Goal: Task Accomplishment & Management: Use online tool/utility

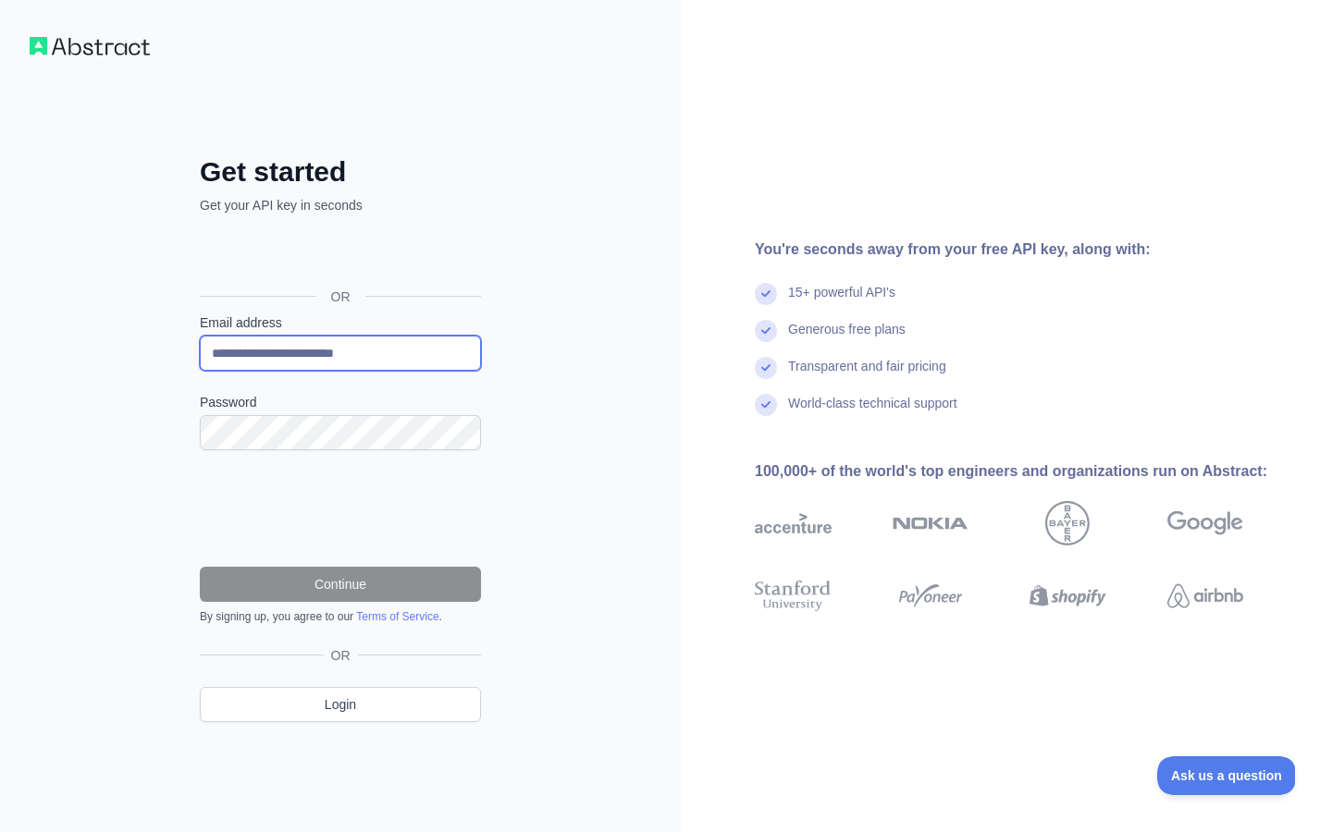
type input "**********"
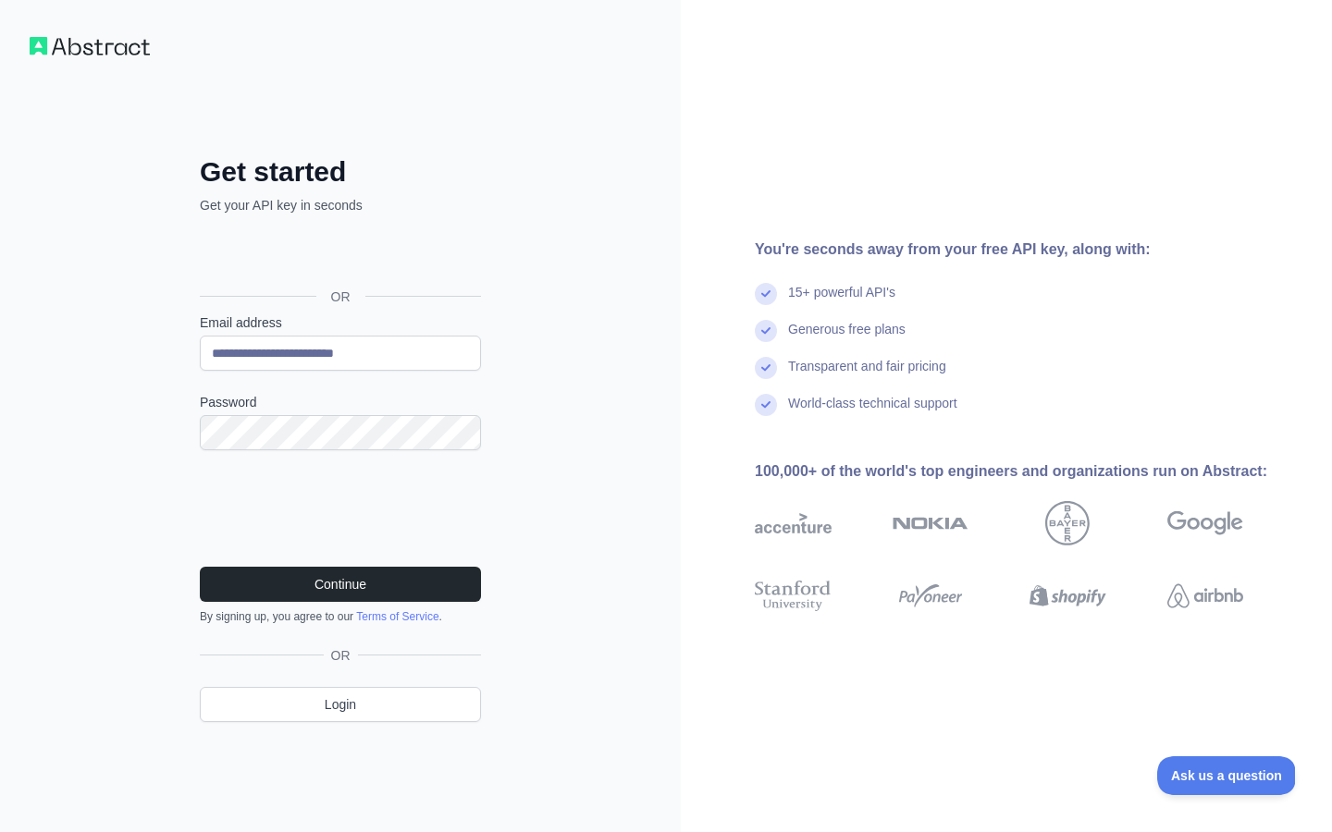
click at [312, 405] on label "Password" at bounding box center [340, 402] width 281 height 18
click at [588, 584] on div "**********" at bounding box center [340, 416] width 681 height 832
click at [347, 592] on button "Continue" at bounding box center [340, 584] width 281 height 35
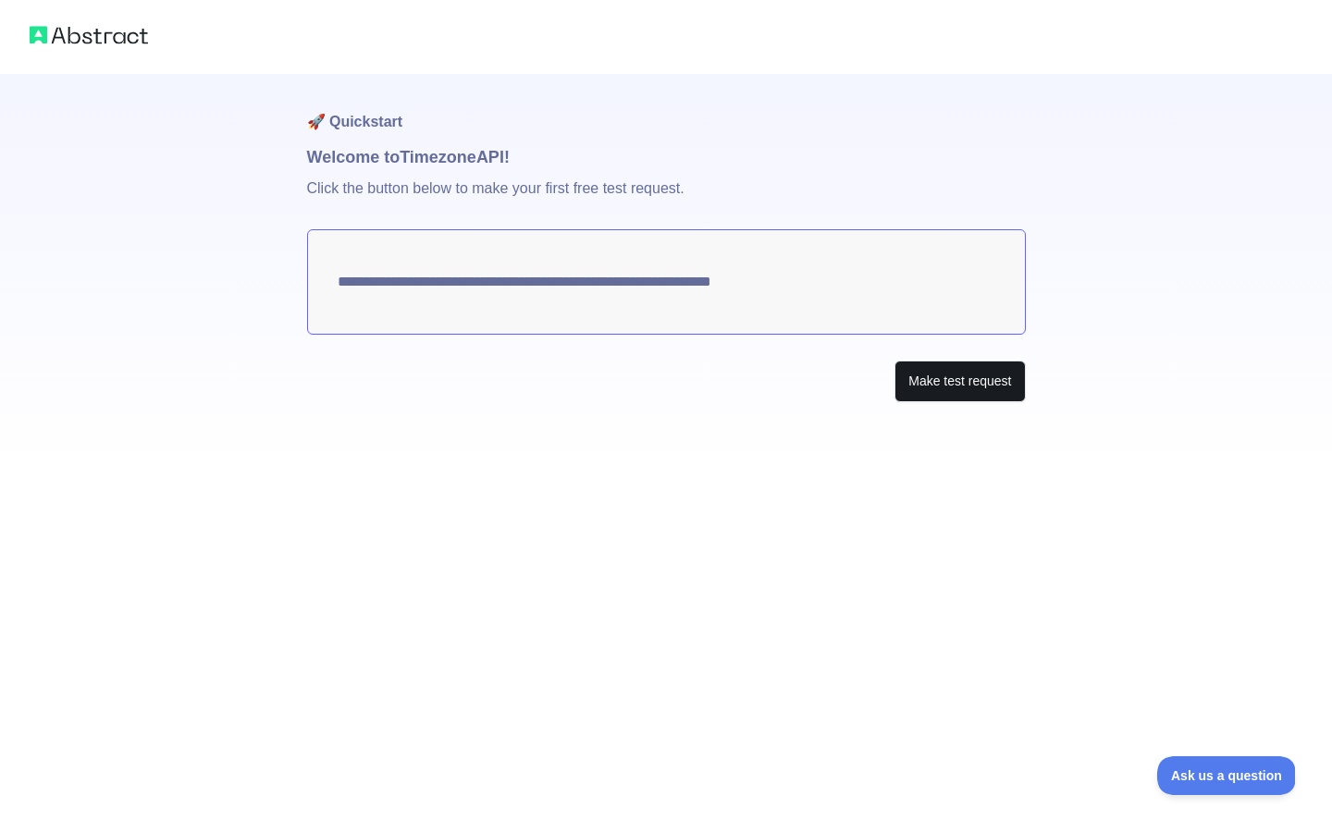
click at [947, 382] on button "Make test request" at bounding box center [959, 382] width 130 height 42
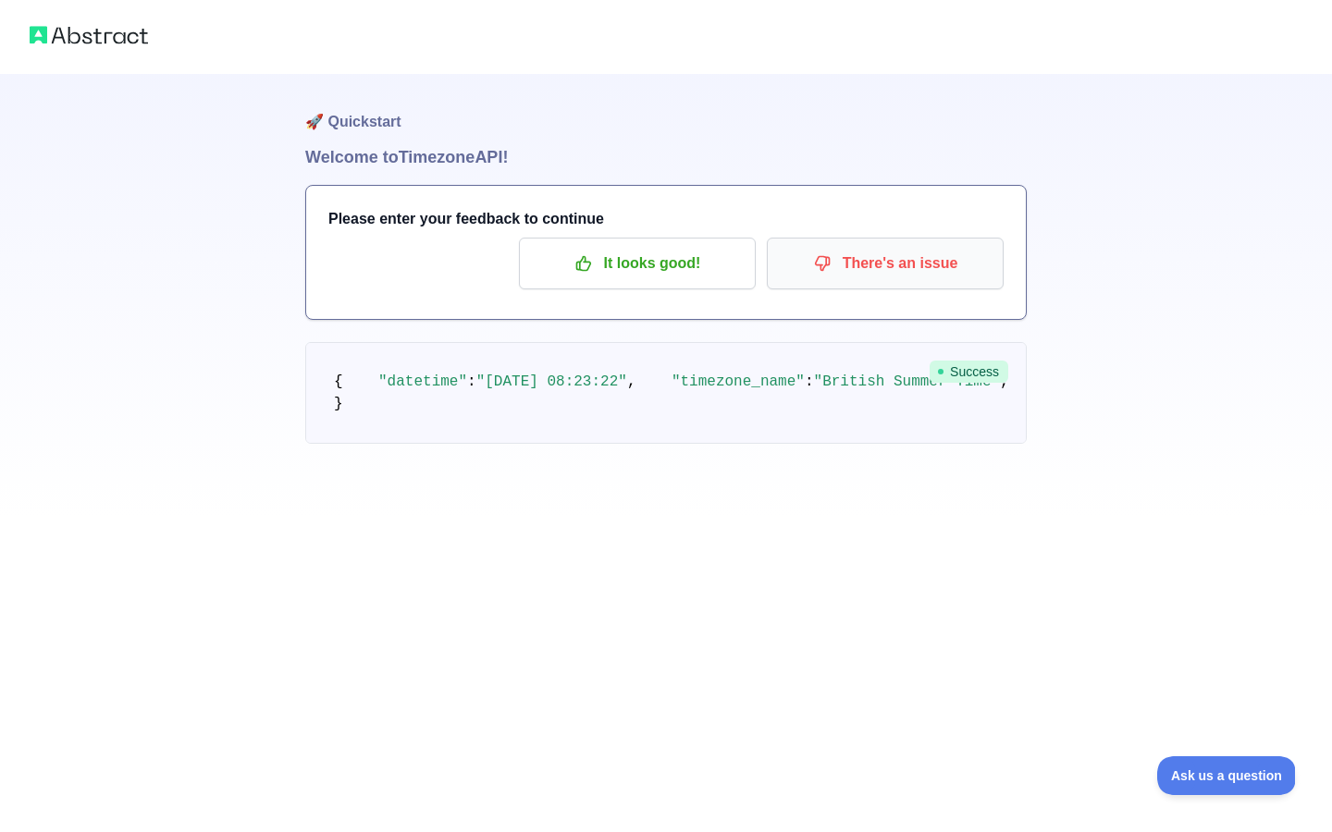
click at [876, 257] on p "There's an issue" at bounding box center [885, 263] width 209 height 31
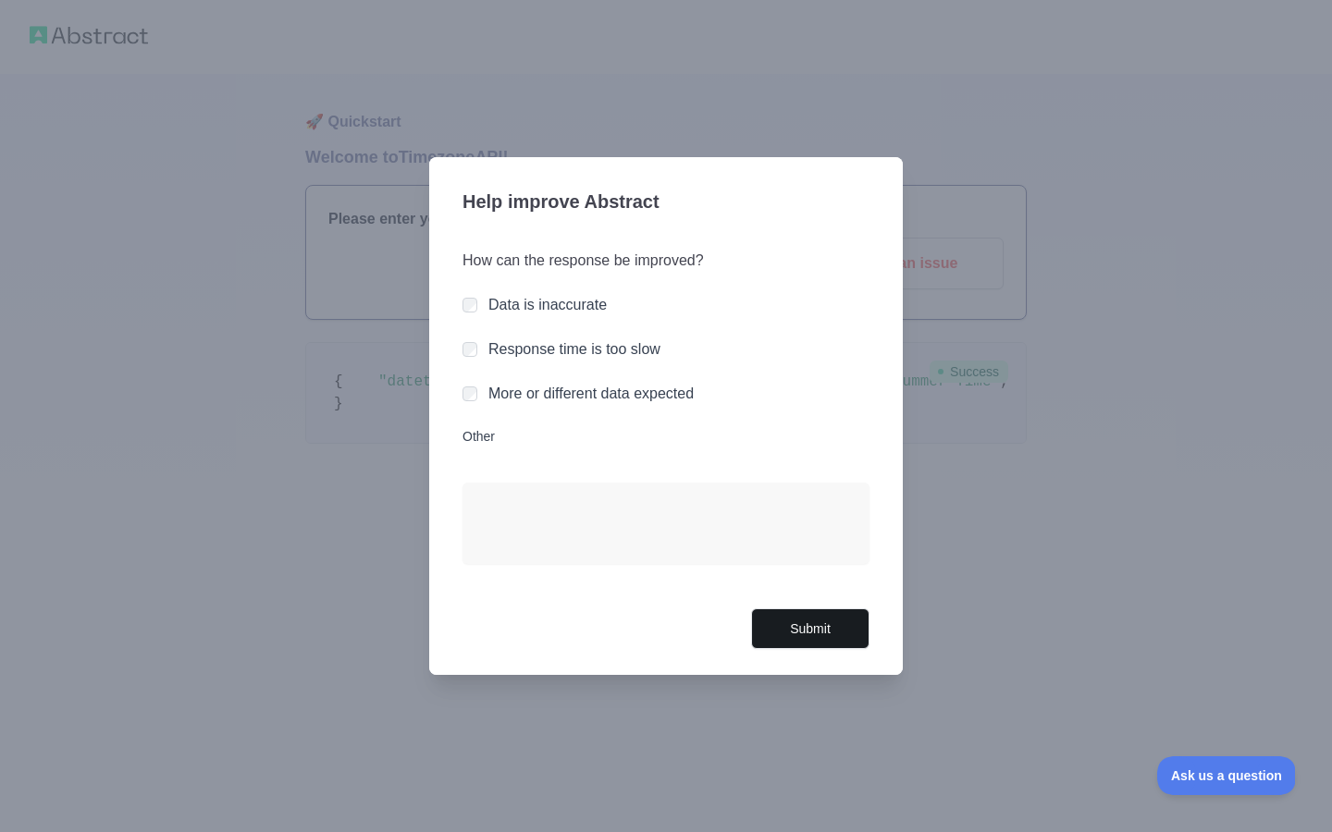
click at [801, 630] on button "Submit" at bounding box center [810, 630] width 118 height 42
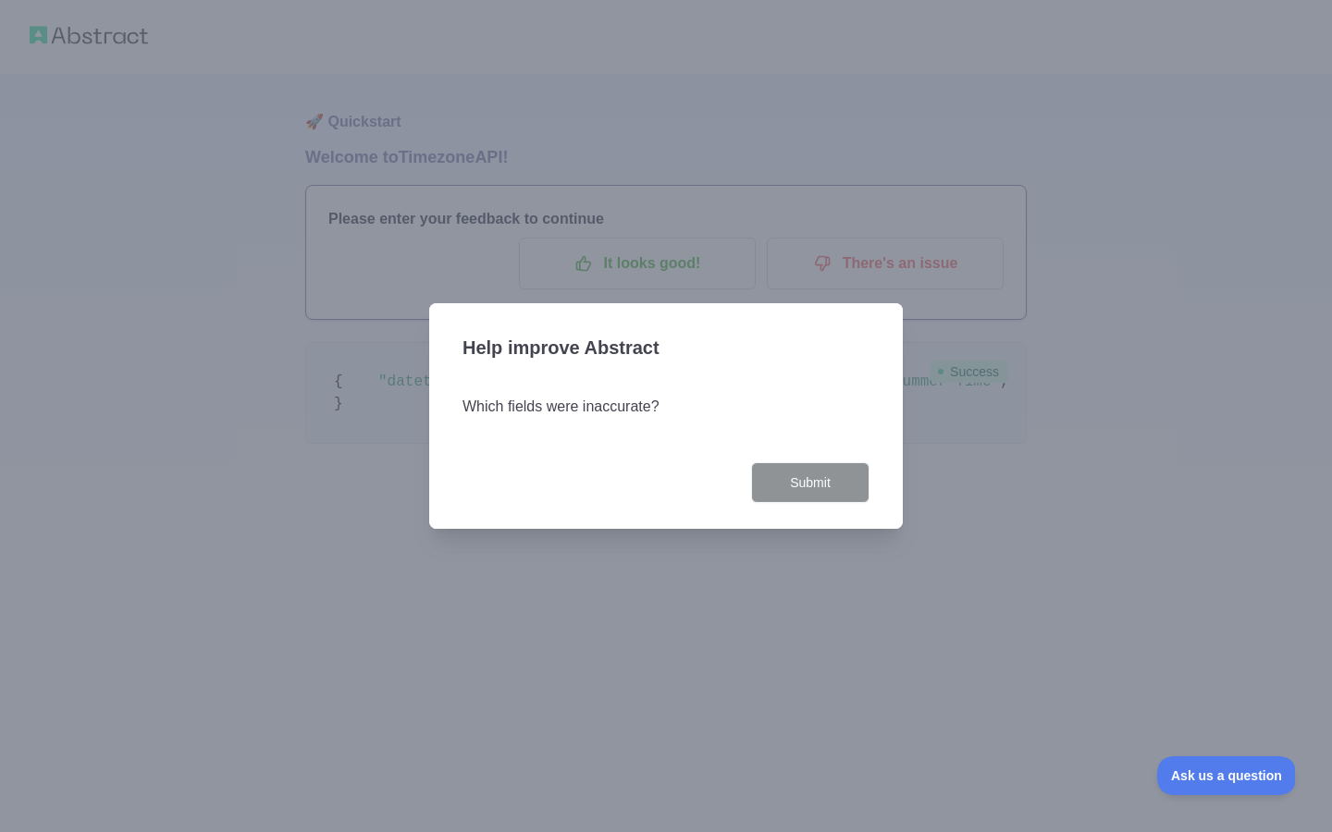
click at [654, 425] on div "Which fields were inaccurate?" at bounding box center [665, 418] width 407 height 89
click at [605, 409] on h3 "Which fields were inaccurate?" at bounding box center [665, 407] width 407 height 22
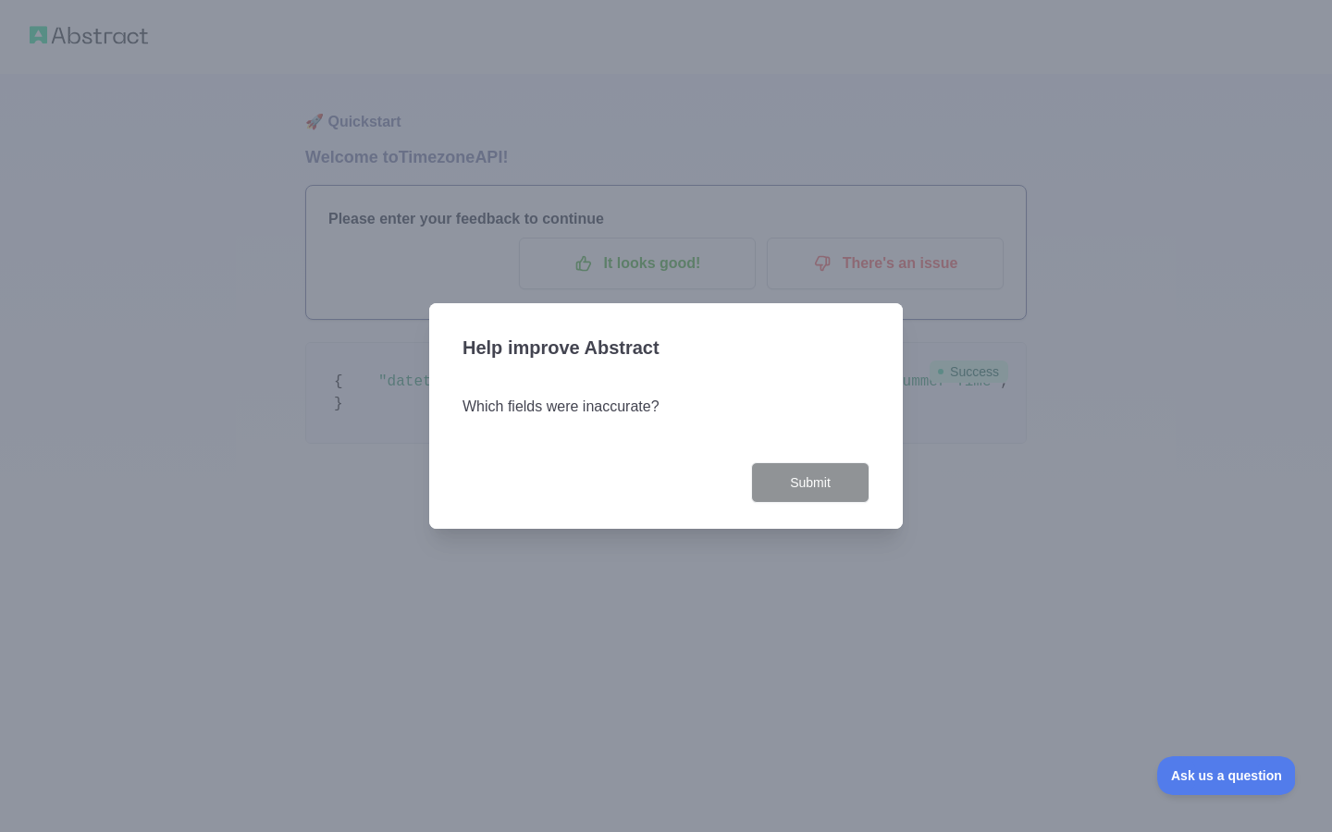
click at [566, 374] on div "Which fields were inaccurate?" at bounding box center [665, 418] width 407 height 89
click at [579, 412] on h3 "Which fields were inaccurate?" at bounding box center [665, 407] width 407 height 22
click at [572, 351] on h3 "Help improve Abstract" at bounding box center [665, 350] width 407 height 48
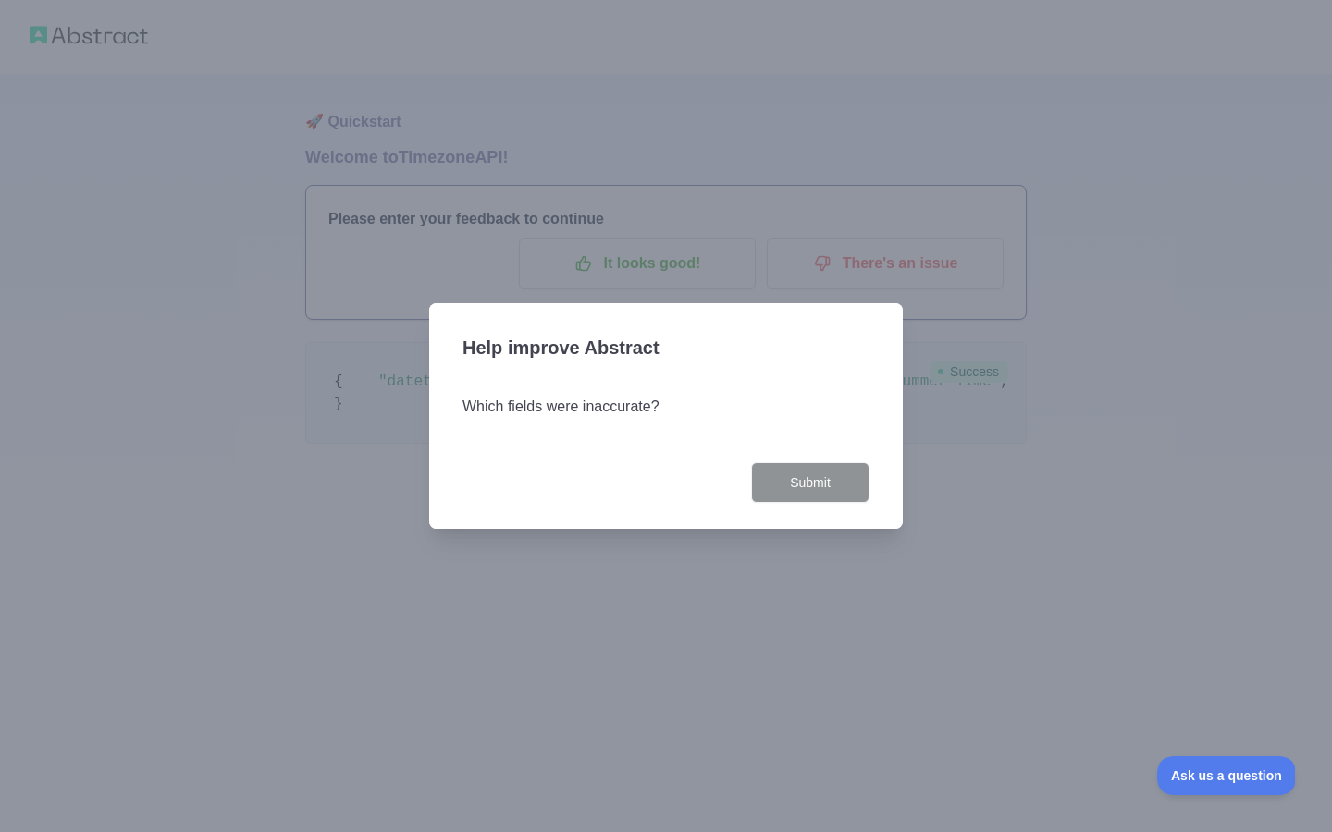
click at [968, 627] on div at bounding box center [666, 416] width 1332 height 832
click at [1204, 786] on button "Ask us a question" at bounding box center [1217, 773] width 139 height 39
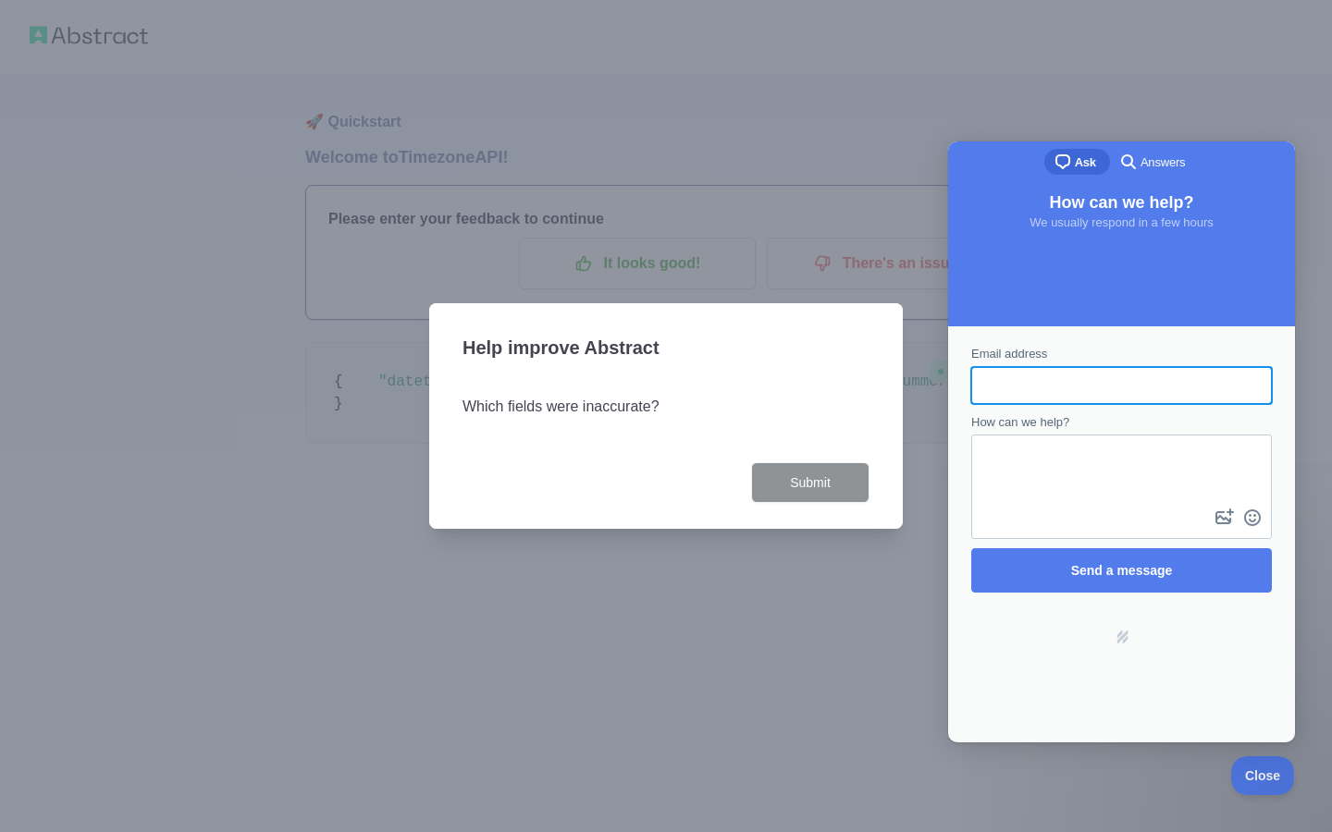
click at [1040, 421] on span "How can we help?" at bounding box center [1020, 422] width 98 height 14
click at [1040, 437] on textarea "How can we help?" at bounding box center [1121, 471] width 297 height 68
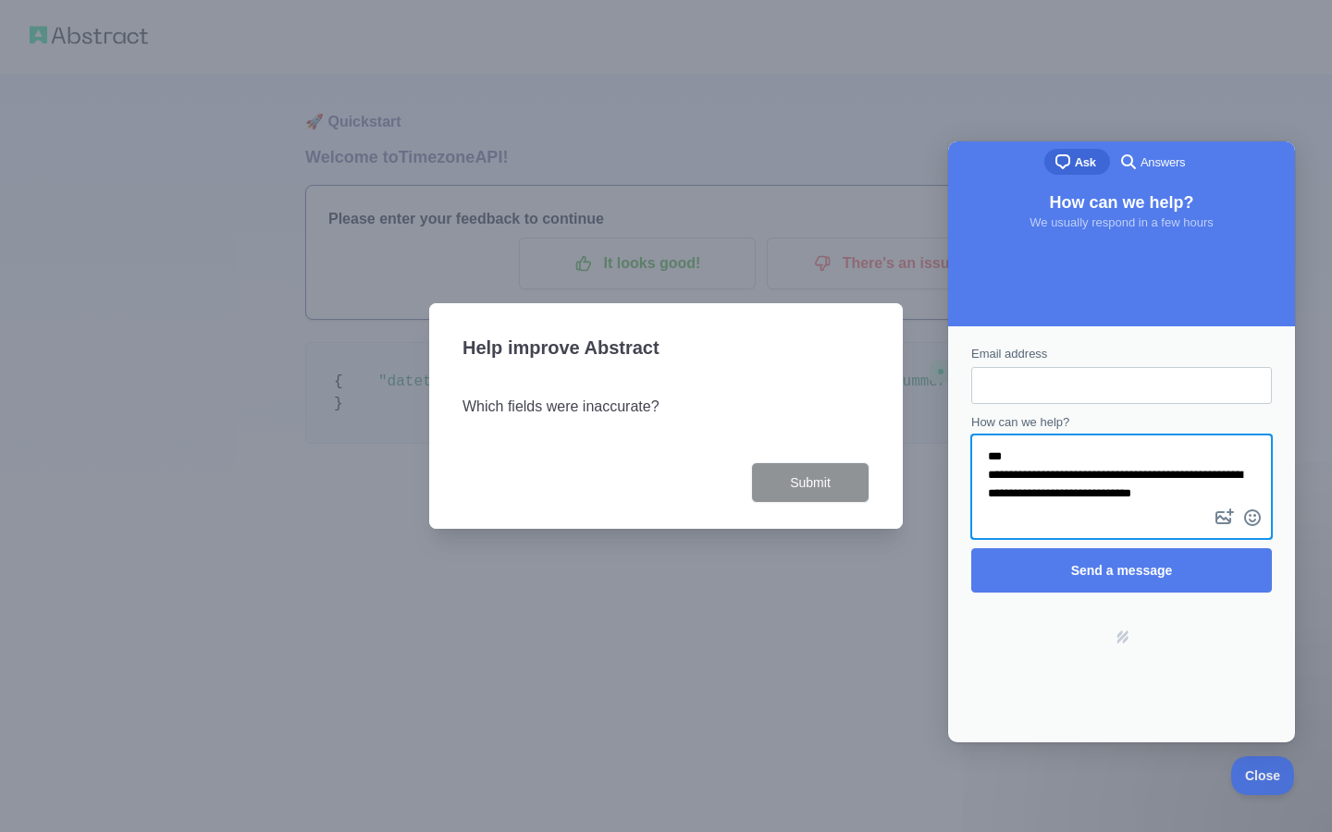
type textarea "**********"
click at [1026, 383] on input "Email address" at bounding box center [1121, 385] width 271 height 33
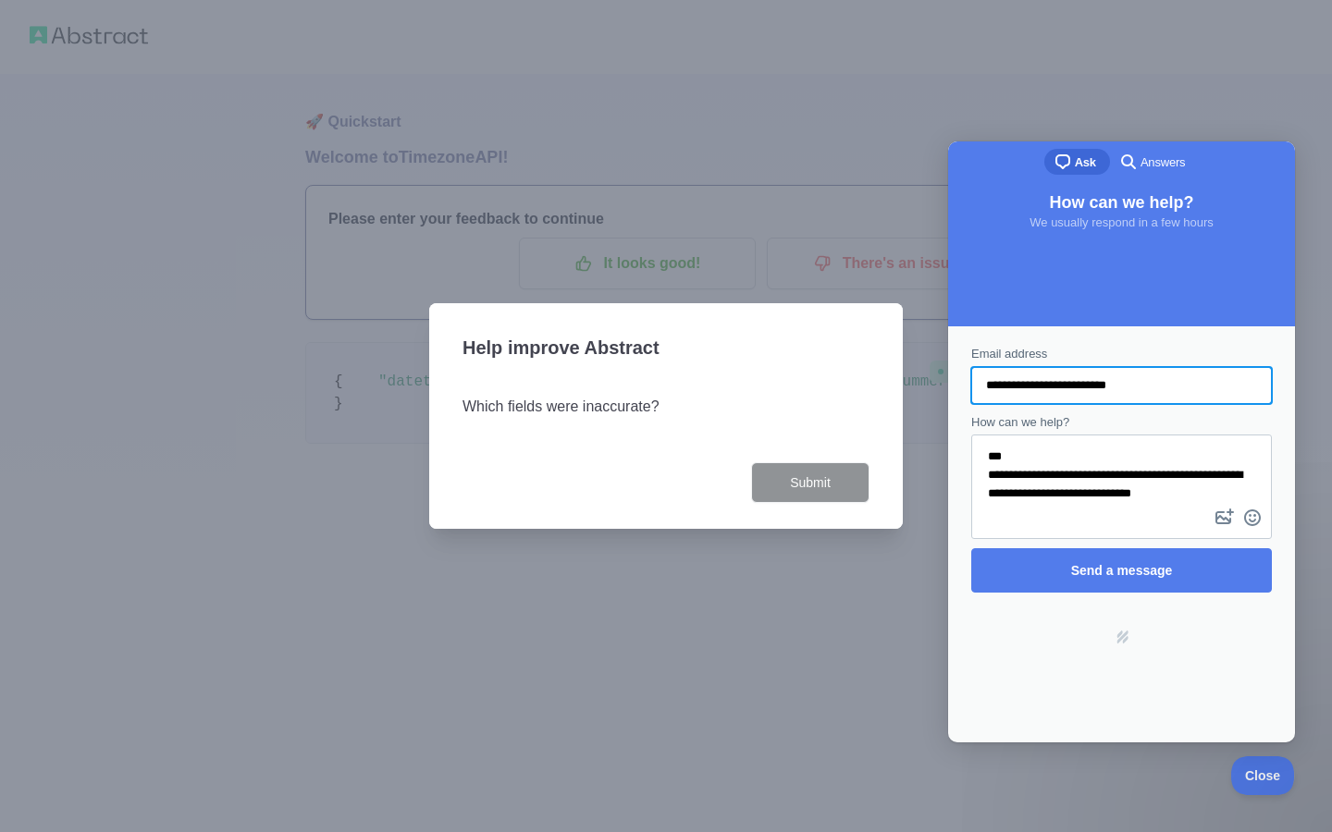
type input "**********"
click at [1034, 497] on textarea "**********" at bounding box center [1121, 471] width 297 height 68
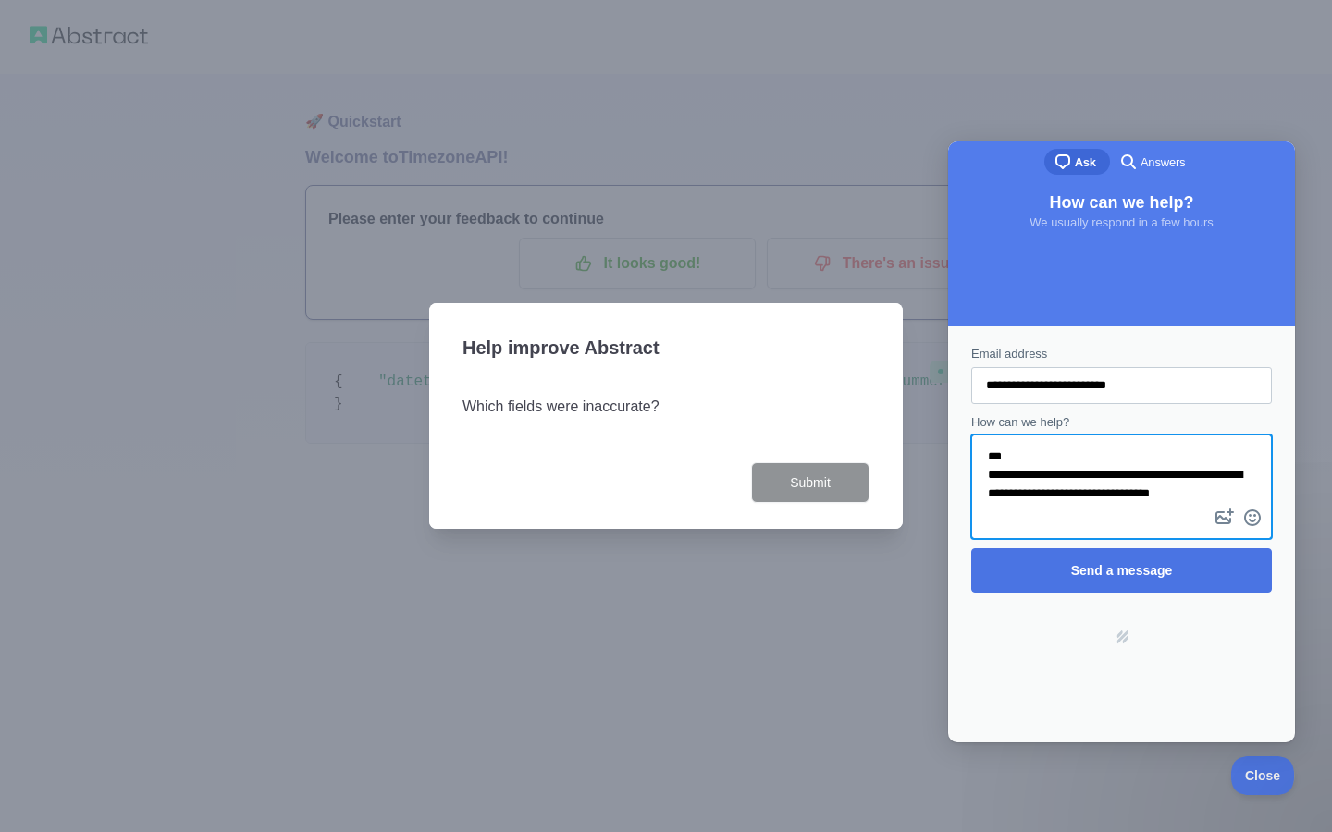
type textarea "**********"
click at [1139, 575] on span "Send a message" at bounding box center [1122, 570] width 102 height 15
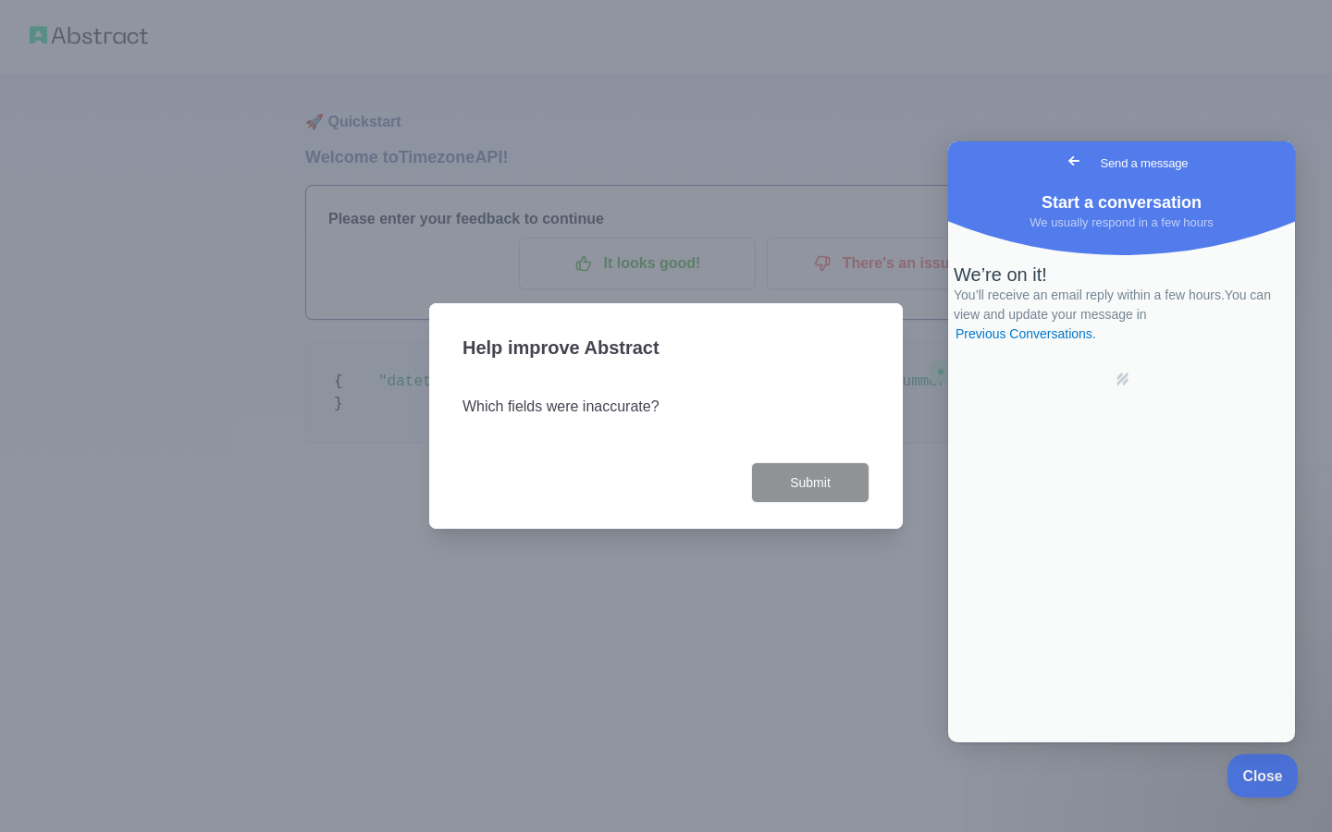
click at [1254, 773] on span "Close" at bounding box center [1257, 773] width 63 height 13
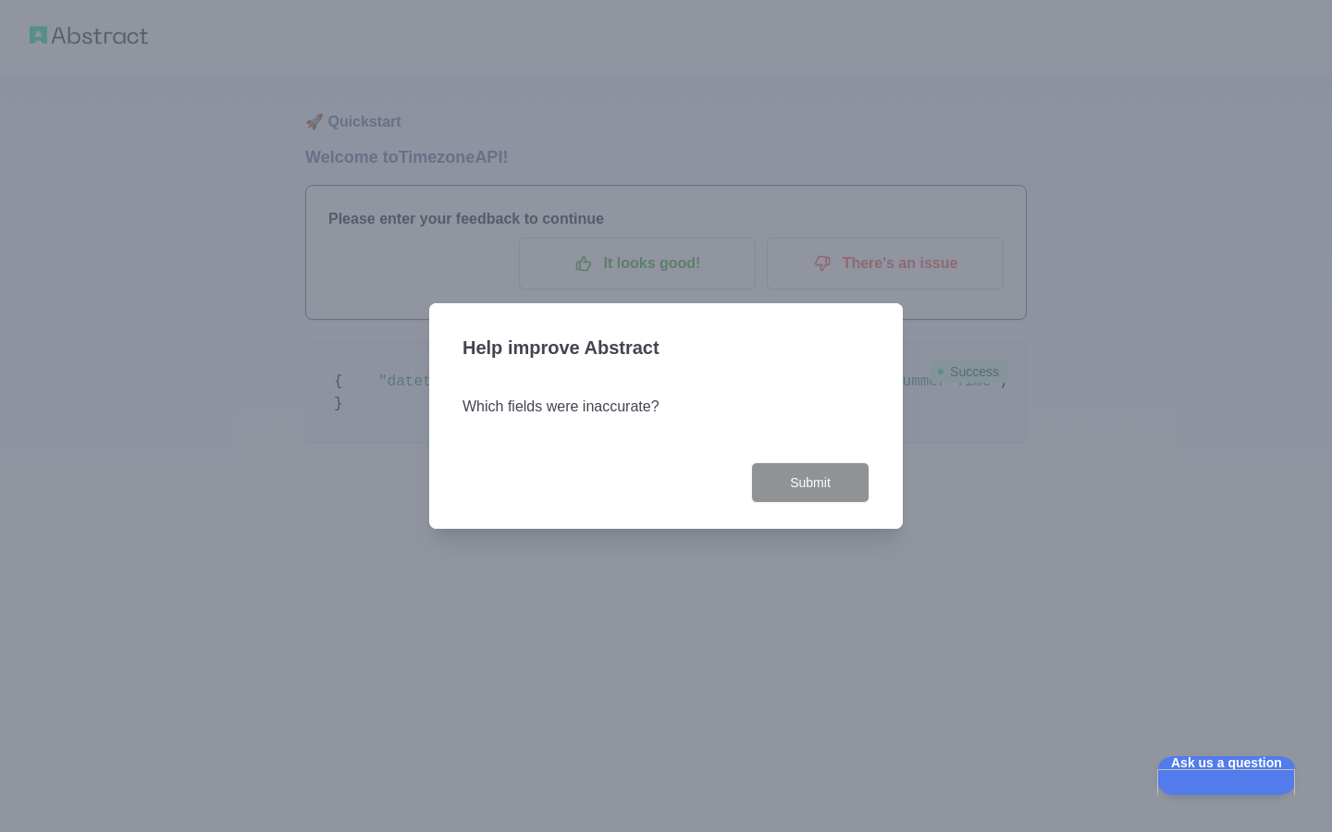
click at [541, 404] on h3 "Which fields were inaccurate?" at bounding box center [665, 407] width 407 height 22
click at [516, 371] on h3 "Help improve Abstract" at bounding box center [665, 350] width 407 height 48
click at [513, 340] on h3 "Help improve Abstract" at bounding box center [665, 350] width 407 height 48
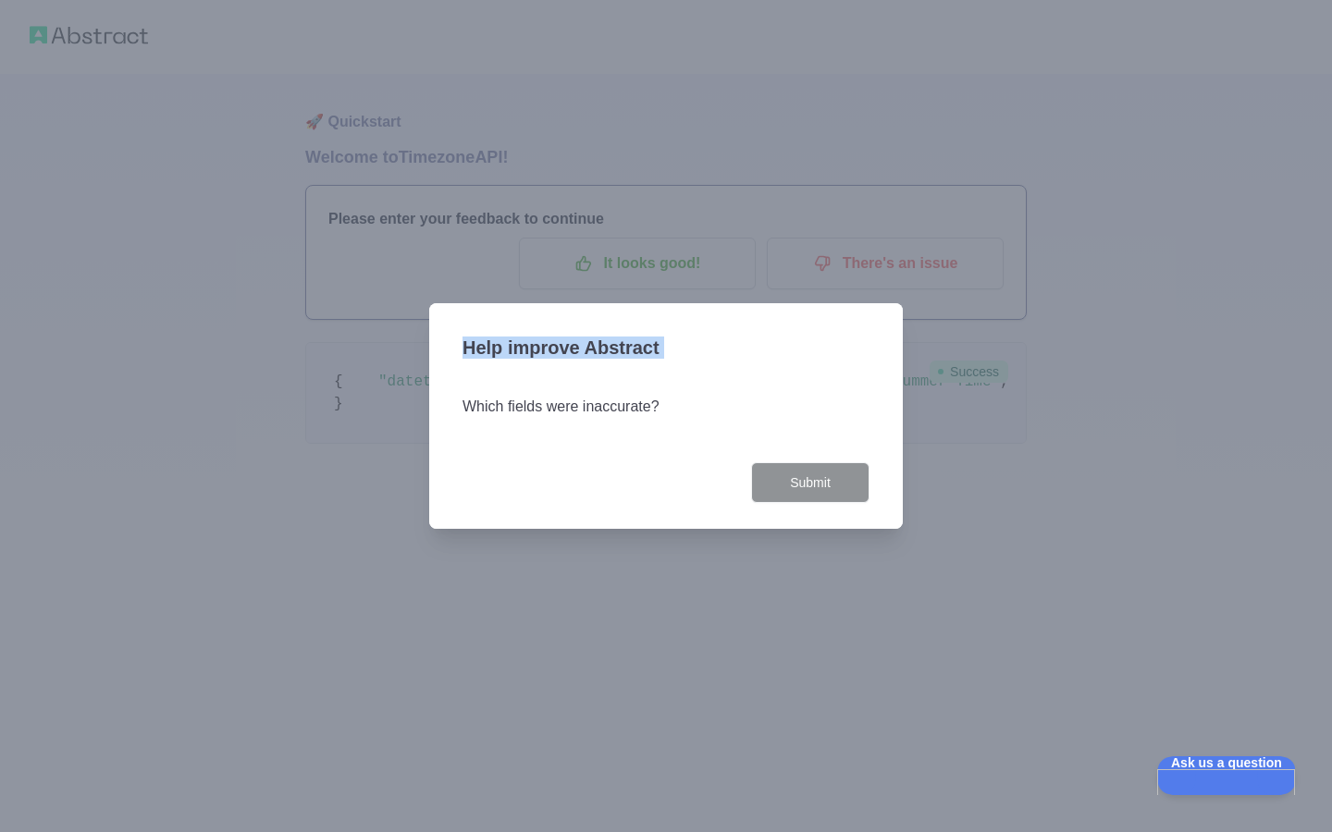
click at [513, 340] on h3 "Help improve Abstract" at bounding box center [665, 350] width 407 height 48
click at [502, 411] on h3 "Which fields were inaccurate?" at bounding box center [665, 407] width 407 height 22
click at [499, 441] on div "Which fields were inaccurate?" at bounding box center [665, 418] width 407 height 89
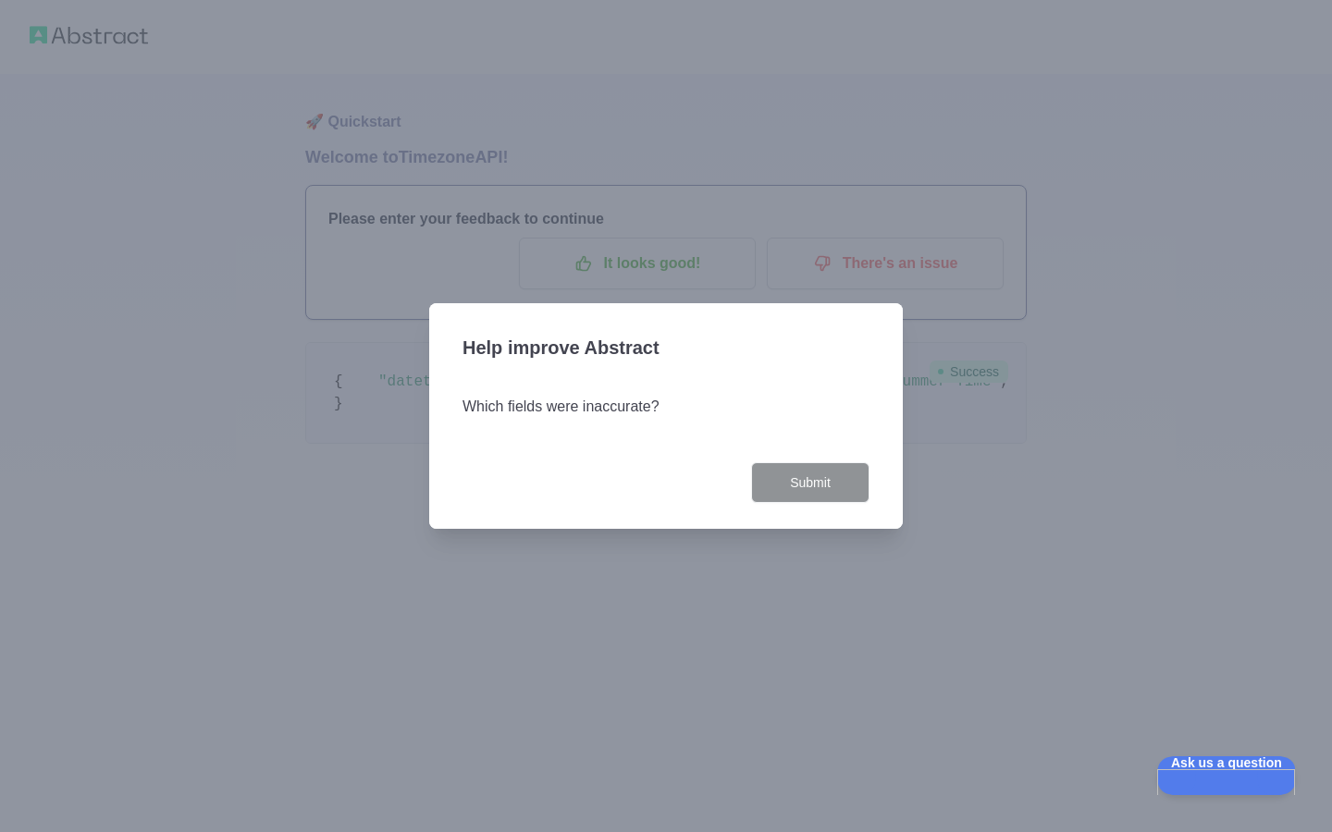
click at [502, 493] on div "Submit" at bounding box center [665, 483] width 407 height 42
click at [508, 409] on h3 "Which fields were inaccurate?" at bounding box center [665, 407] width 407 height 22
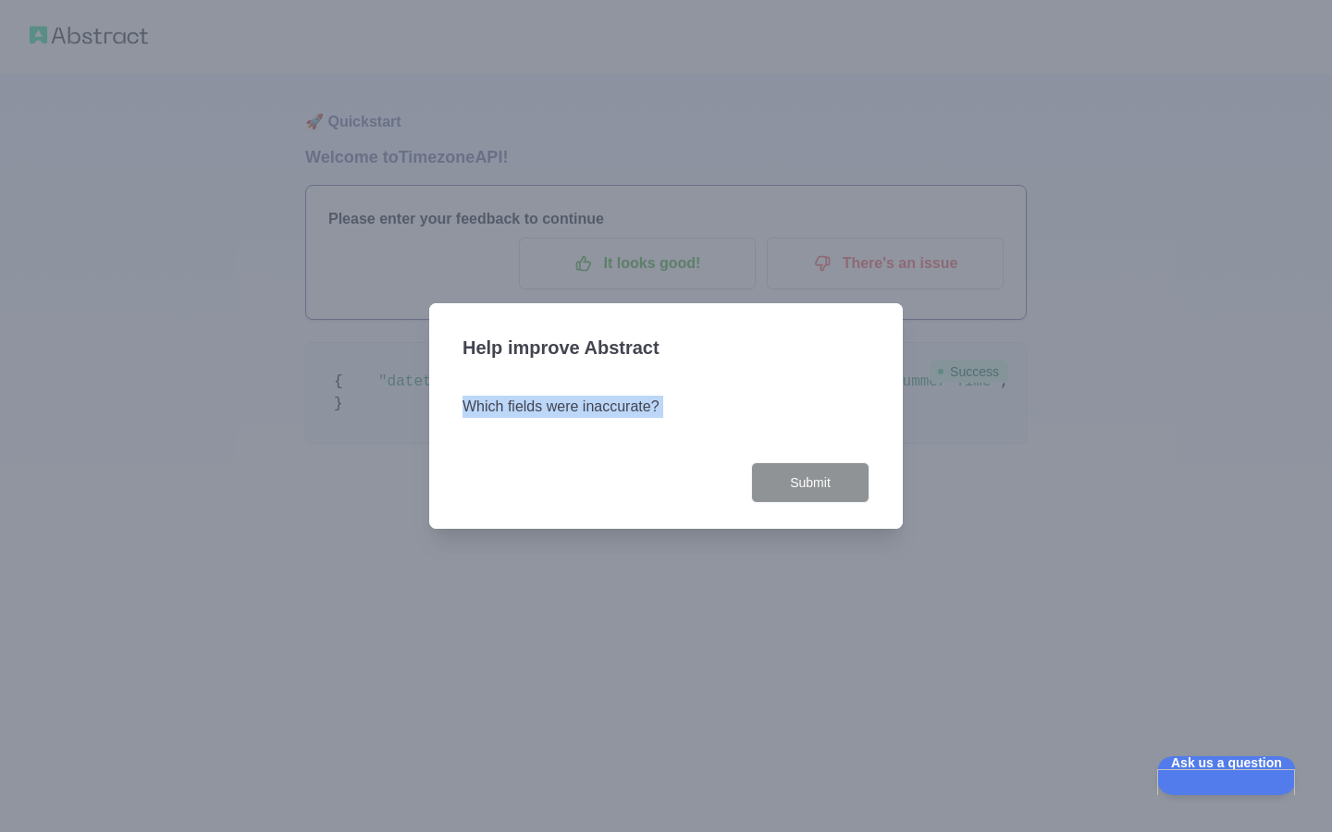
click at [482, 201] on div at bounding box center [666, 416] width 1332 height 832
click at [505, 409] on h3 "Which fields were inaccurate?" at bounding box center [665, 407] width 407 height 22
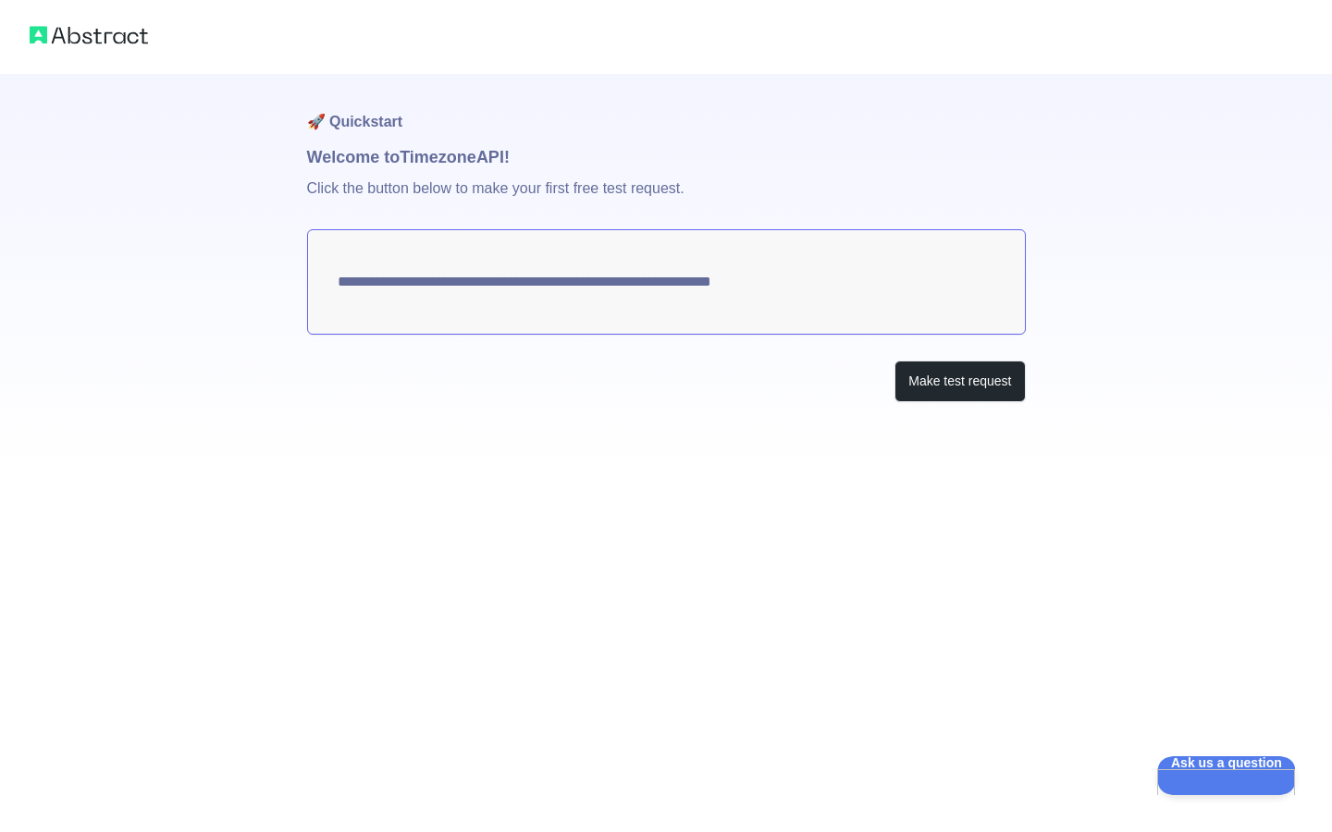
click at [555, 190] on p "Click the button below to make your first free test request." at bounding box center [666, 199] width 719 height 59
click at [940, 385] on button "Make test request" at bounding box center [959, 382] width 130 height 42
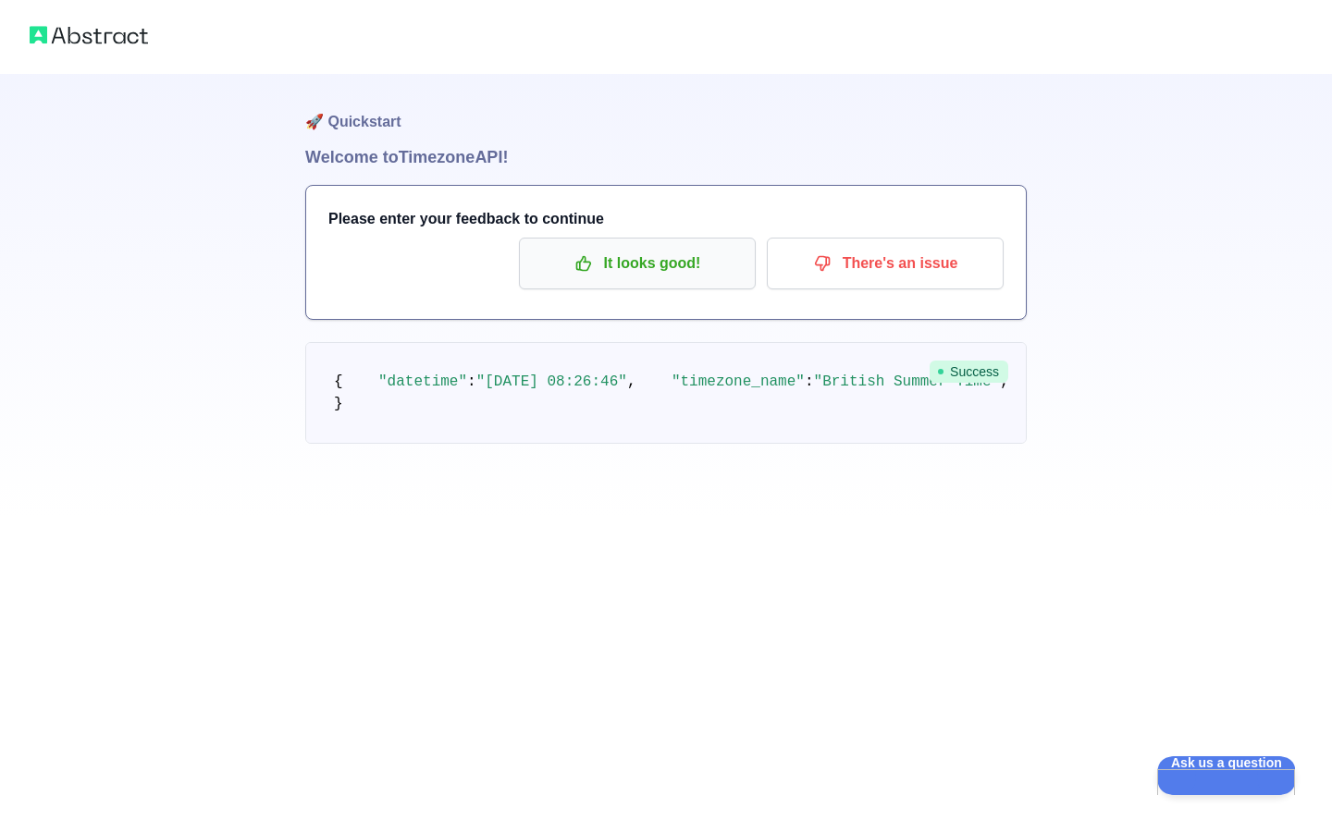
click at [673, 261] on p "It looks good!" at bounding box center [637, 263] width 209 height 31
